Goal: Transaction & Acquisition: Subscribe to service/newsletter

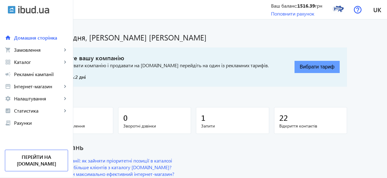
click at [340, 65] on button "Вибрати тариф" at bounding box center [316, 67] width 45 height 12
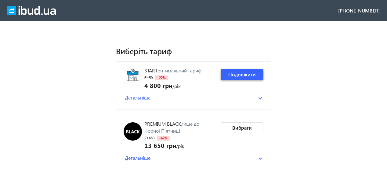
click at [239, 77] on span "Подовжити" at bounding box center [241, 74] width 27 height 7
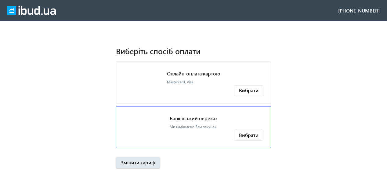
click at [222, 122] on mat-card "Банківський переказ Ми надішлемо Вам рахунок Вибрати" at bounding box center [193, 127] width 155 height 42
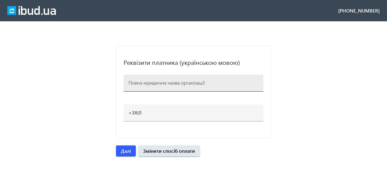
click at [164, 87] on div at bounding box center [193, 83] width 130 height 17
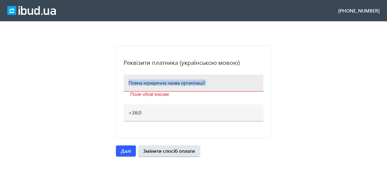
click at [164, 87] on div at bounding box center [193, 83] width 130 height 17
click at [171, 86] on div at bounding box center [193, 83] width 130 height 17
drag, startPoint x: 145, startPoint y: 89, endPoint x: 153, endPoint y: 85, distance: 9.8
click at [153, 85] on div at bounding box center [193, 83] width 130 height 17
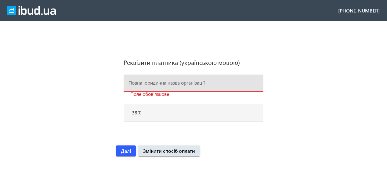
click at [153, 85] on input at bounding box center [193, 83] width 130 height 6
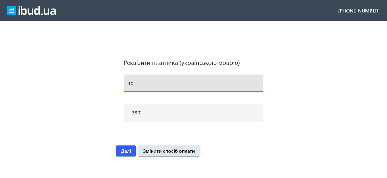
type input "т"
type input "ТОВ ТРУБНА КОМПАНІЯ ФАВОРИТ"
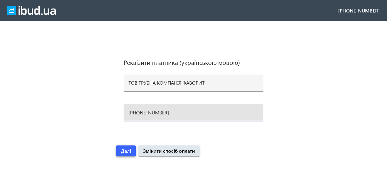
type input "[PHONE_NUMBER]"
click at [128, 149] on span "Далі" at bounding box center [126, 151] width 10 height 7
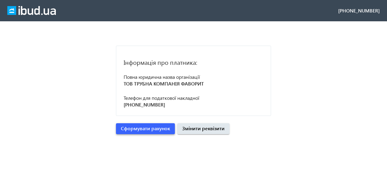
click at [146, 135] on span "submit" at bounding box center [145, 129] width 59 height 15
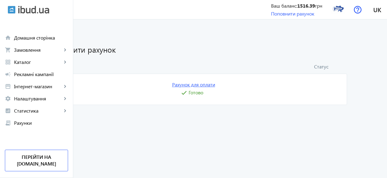
click at [215, 84] on link "Рахунок для оплати" at bounding box center [193, 84] width 43 height 7
